Goal: Task Accomplishment & Management: Manage account settings

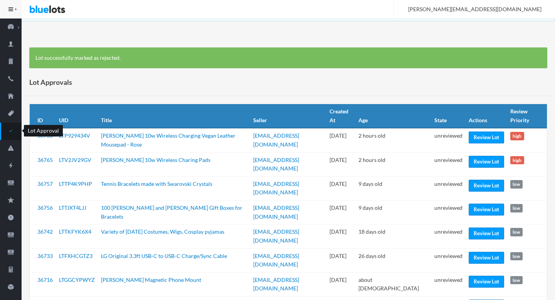
click at [7, 131] on icon "checkmark" at bounding box center [11, 130] width 22 height 7
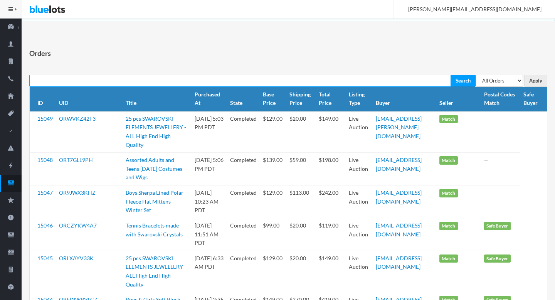
paste input "OR44J9RFJX"
type input "OR44J9RFJX"
click at [400, 75] on input "Search" at bounding box center [463, 81] width 25 height 12
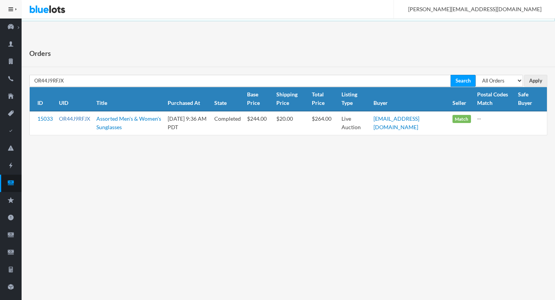
click at [85, 119] on link "OR44J9RFJX" at bounding box center [74, 118] width 31 height 7
click at [14, 184] on icon "cash" at bounding box center [11, 182] width 22 height 7
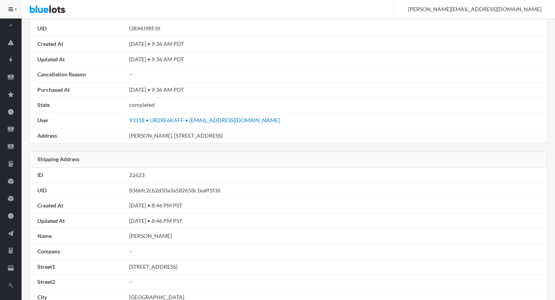
scroll to position [437, 0]
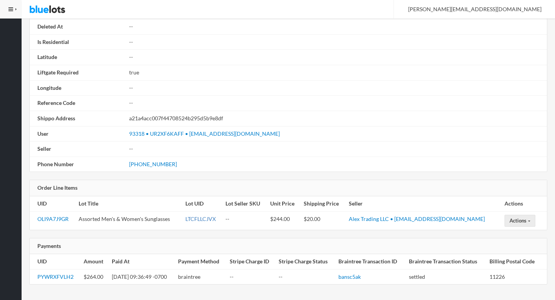
click at [205, 216] on link "LTCFLLCJVX" at bounding box center [200, 218] width 30 height 7
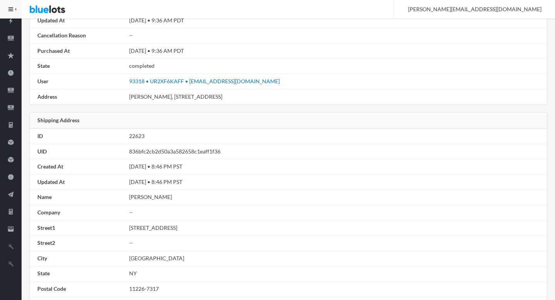
scroll to position [144, 0]
click at [136, 198] on td "Sandra Erickson" at bounding box center [336, 197] width 421 height 15
drag, startPoint x: 136, startPoint y: 198, endPoint x: 147, endPoint y: 196, distance: 11.0
click at [147, 196] on td "Sandra Erickson" at bounding box center [336, 197] width 421 height 15
copy td "Sandra Erickson"
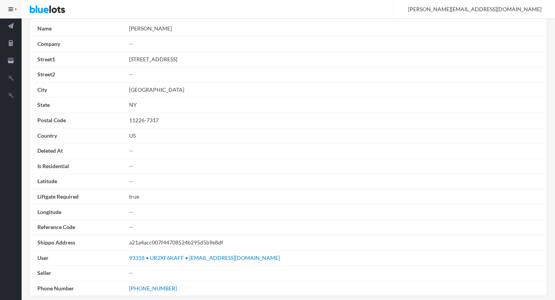
scroll to position [350, 0]
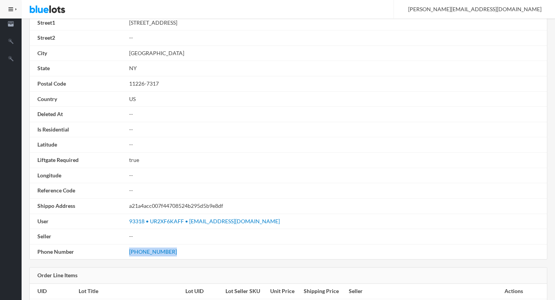
drag, startPoint x: 170, startPoint y: 254, endPoint x: 129, endPoint y: 247, distance: 41.8
click at [129, 247] on td "(631) 828-9549" at bounding box center [336, 251] width 421 height 15
copy link "(631) 828-9549"
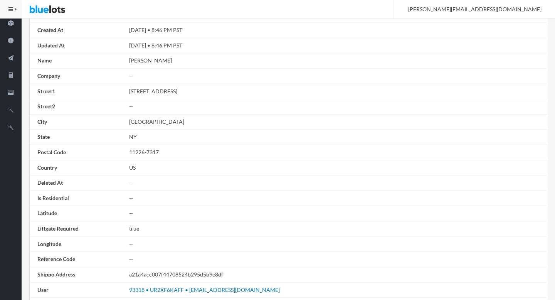
scroll to position [278, 0]
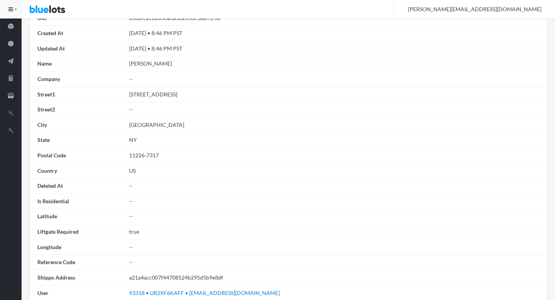
drag, startPoint x: 180, startPoint y: 94, endPoint x: 130, endPoint y: 95, distance: 49.4
click at [130, 95] on td "601 E 19th St Apt 3J" at bounding box center [336, 94] width 421 height 15
copy td "601 E 19th St Apt 3J"
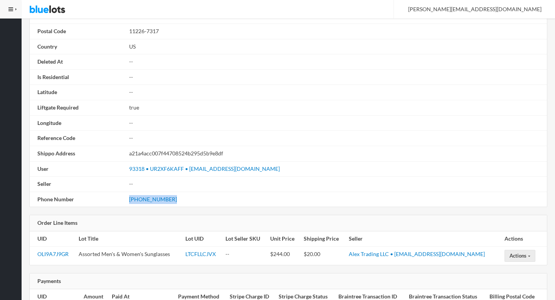
scroll to position [402, 0]
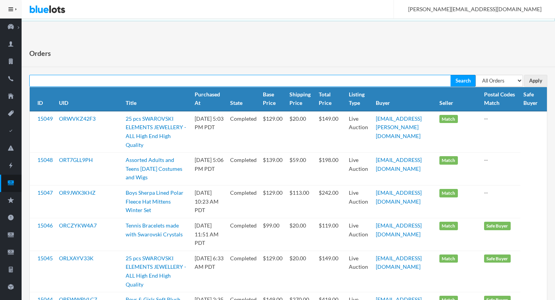
paste input "[EMAIL_ADDRESS][DOMAIN_NAME]"
type input "[EMAIL_ADDRESS][DOMAIN_NAME]"
click at [451, 75] on input "Search" at bounding box center [463, 81] width 25 height 12
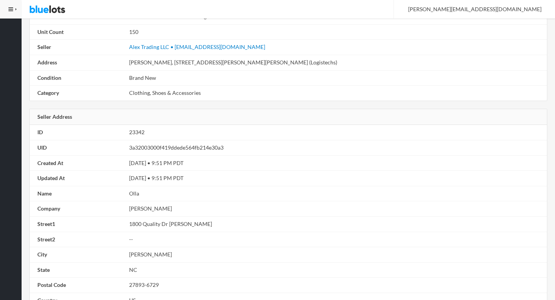
scroll to position [480, 0]
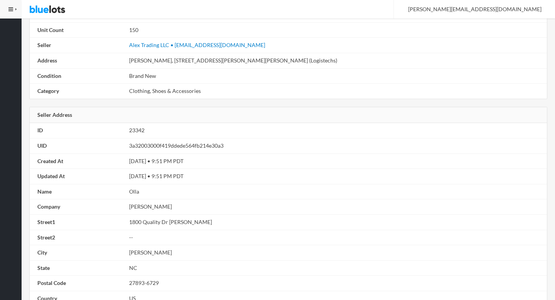
click at [136, 204] on td "Alex Trading" at bounding box center [336, 206] width 421 height 15
drag, startPoint x: 136, startPoint y: 204, endPoint x: 143, endPoint y: 205, distance: 6.9
click at [143, 205] on td "Alex Trading" at bounding box center [336, 206] width 421 height 15
copy td "Alex Trading"
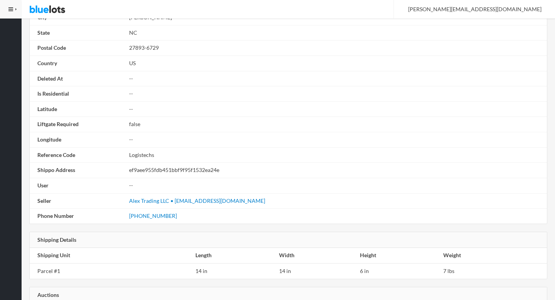
scroll to position [723, 0]
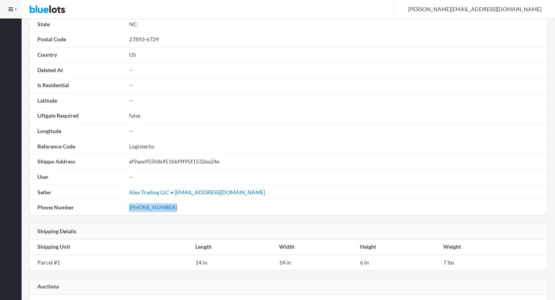
drag, startPoint x: 169, startPoint y: 206, endPoint x: 125, endPoint y: 204, distance: 43.6
click at [125, 204] on tr "Phone Number (252) 237-6780" at bounding box center [288, 207] width 517 height 15
copy tr "(252) 237-6780"
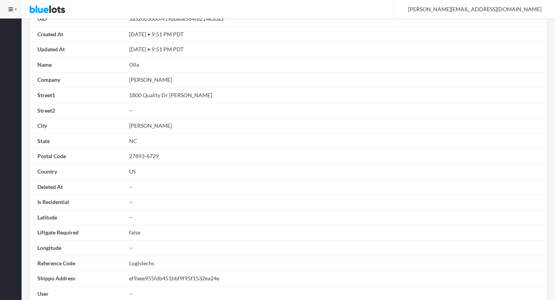
scroll to position [555, 0]
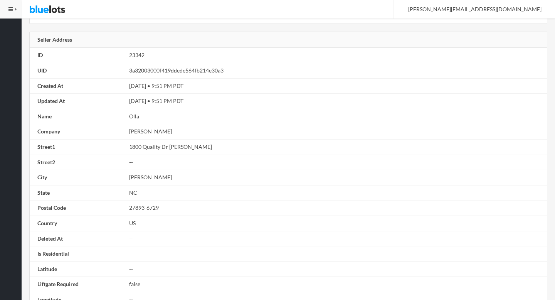
drag, startPoint x: 177, startPoint y: 145, endPoint x: 127, endPoint y: 145, distance: 50.5
click at [127, 145] on td "1800 Quality Dr NE" at bounding box center [336, 146] width 421 height 15
copy td "1800 Quality Dr NE"
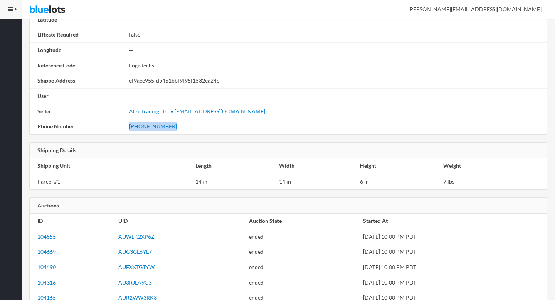
scroll to position [818, 0]
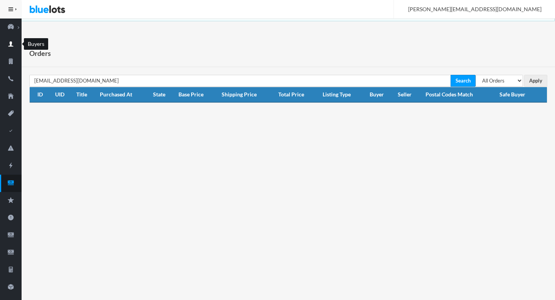
click at [17, 42] on icon "person" at bounding box center [11, 43] width 22 height 7
click at [10, 180] on icon "cash" at bounding box center [11, 182] width 6 height 5
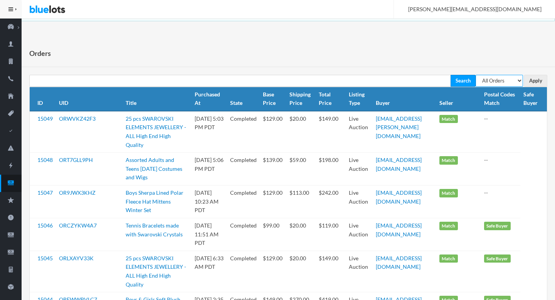
click at [509, 82] on select "All Orders Pending Completed Under review Cancelled" at bounding box center [499, 81] width 47 height 12
select select "pending"
click at [476, 75] on select "All Orders Pending Completed Under review Cancelled" at bounding box center [499, 81] width 47 height 12
click at [540, 82] on input "Apply" at bounding box center [535, 81] width 23 height 12
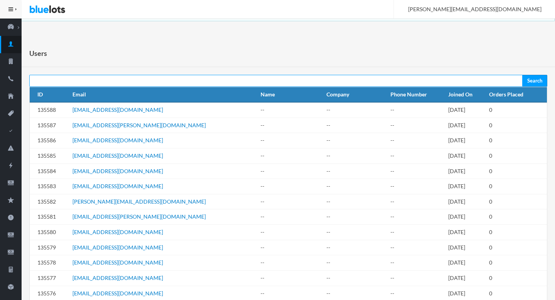
paste input "[EMAIL_ADDRESS][DOMAIN_NAME]"
type input "[EMAIL_ADDRESS][DOMAIN_NAME]"
click at [522, 75] on input "Search" at bounding box center [534, 81] width 25 height 12
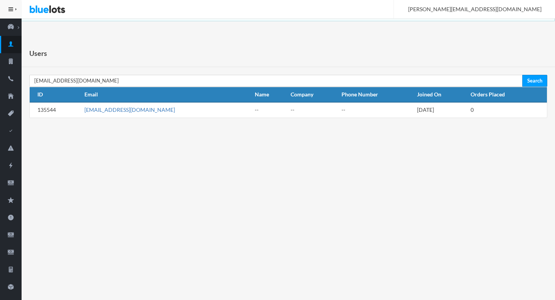
click at [110, 109] on link "[EMAIL_ADDRESS][DOMAIN_NAME]" at bounding box center [129, 109] width 91 height 7
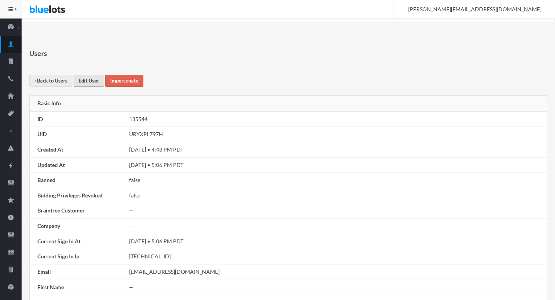
click at [92, 82] on link "Edit User" at bounding box center [89, 81] width 30 height 12
click at [128, 81] on link "Impersonate" at bounding box center [124, 81] width 38 height 12
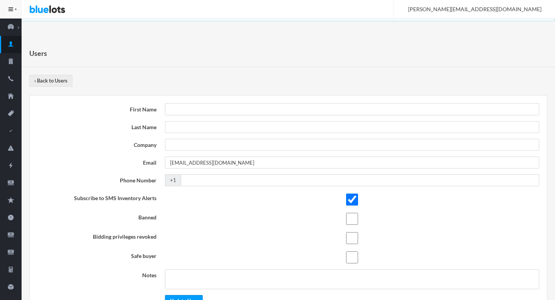
scroll to position [55, 0]
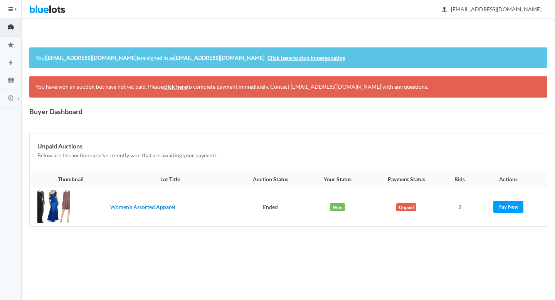
click at [175, 87] on link "click here" at bounding box center [175, 86] width 24 height 7
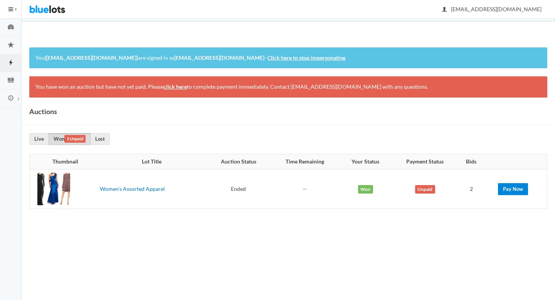
click at [513, 190] on link "Pay Now" at bounding box center [513, 189] width 30 height 12
click at [313, 61] on p "You (admin.impersonation.dummy.user@bluelots.com) are signed in as rebeccagardn…" at bounding box center [288, 58] width 506 height 9
click at [307, 61] on p "You (admin.impersonation.dummy.user@bluelots.com) are signed in as rebeccagardn…" at bounding box center [288, 58] width 506 height 9
click at [310, 54] on link "Click here to stop impersonating" at bounding box center [307, 57] width 78 height 7
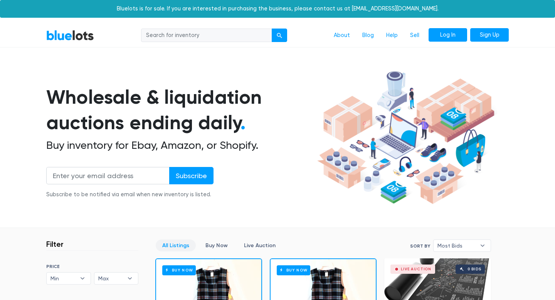
click at [443, 39] on link "Log In" at bounding box center [448, 35] width 39 height 14
click at [439, 35] on link "Log In" at bounding box center [448, 35] width 39 height 14
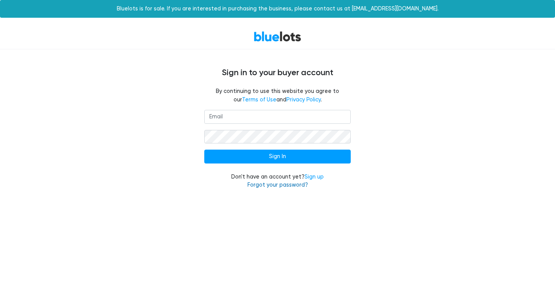
type input "alex@bluelots.com"
click at [283, 186] on link "Forgot your password?" at bounding box center [277, 185] width 61 height 7
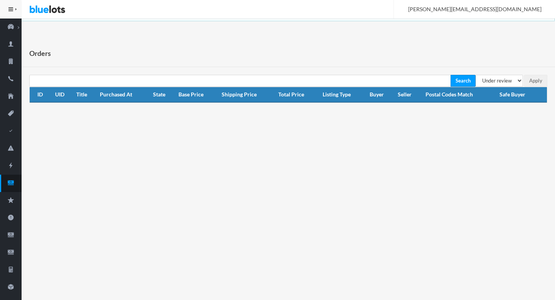
select select "under_review"
click at [7, 183] on icon "cash" at bounding box center [11, 182] width 22 height 7
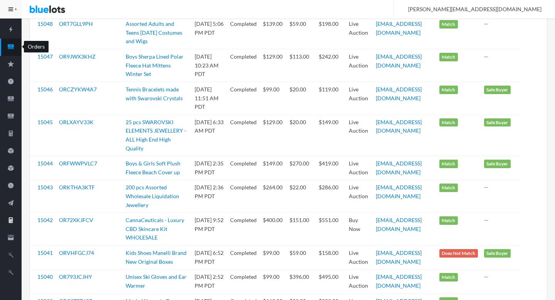
scroll to position [141, 0]
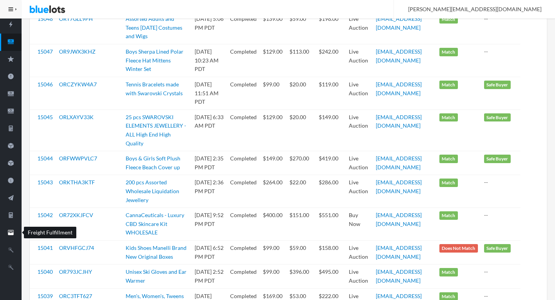
click at [12, 236] on ion-icon "filing" at bounding box center [11, 233] width 22 height 8
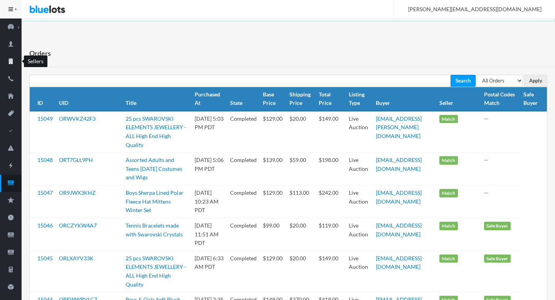
click at [5, 62] on icon "business" at bounding box center [11, 61] width 22 height 7
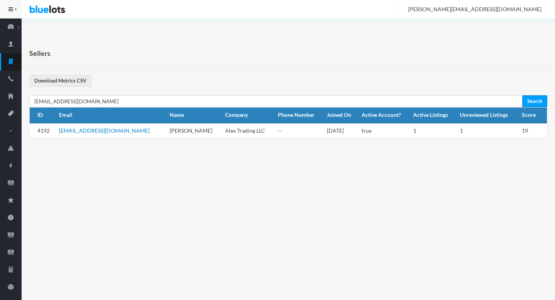
click at [82, 135] on td "[EMAIL_ADDRESS][DOMAIN_NAME]" at bounding box center [111, 130] width 110 height 15
click at [82, 133] on link "[EMAIL_ADDRESS][DOMAIN_NAME]" at bounding box center [104, 130] width 91 height 7
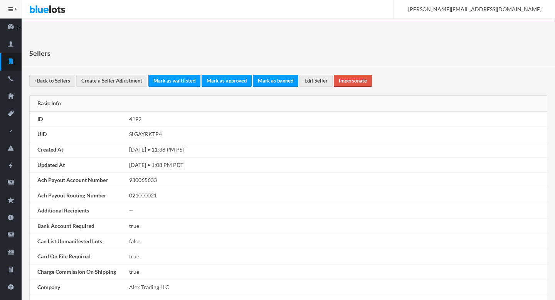
click at [345, 81] on link "Impersonate" at bounding box center [353, 81] width 38 height 12
click at [122, 81] on link "Create a Seller Adjustment" at bounding box center [111, 81] width 71 height 12
